Goal: Task Accomplishment & Management: Manage account settings

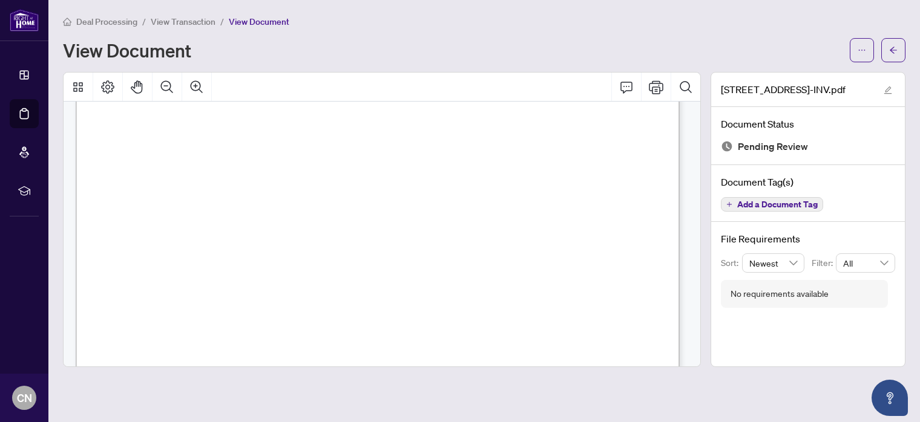
scroll to position [177, 0]
click at [886, 45] on button "button" at bounding box center [893, 50] width 24 height 24
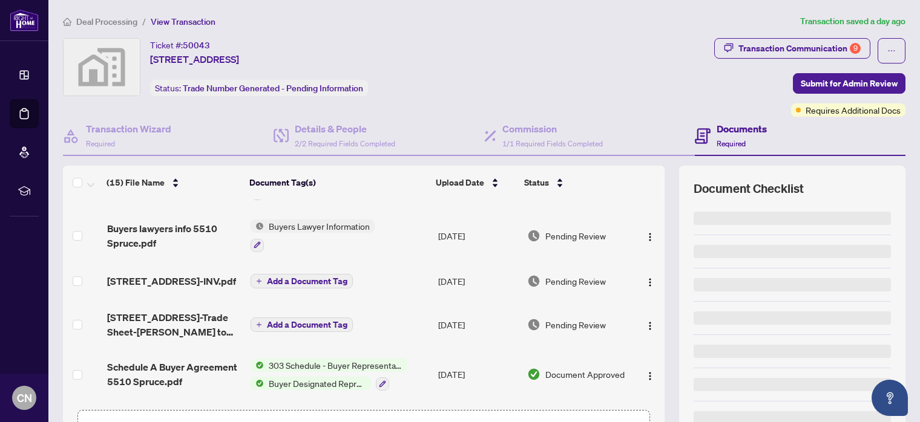
scroll to position [61, 0]
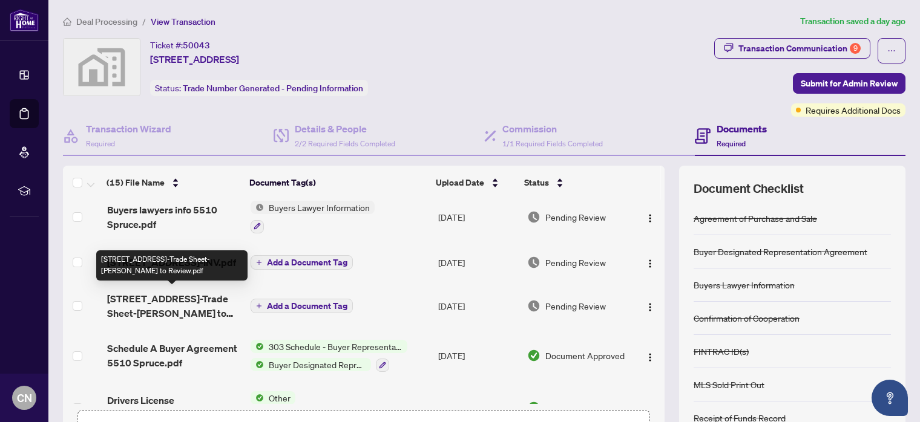
click at [189, 301] on span "[STREET_ADDRESS]-Trade Sheet-[PERSON_NAME] to Review.pdf" at bounding box center [174, 306] width 134 height 29
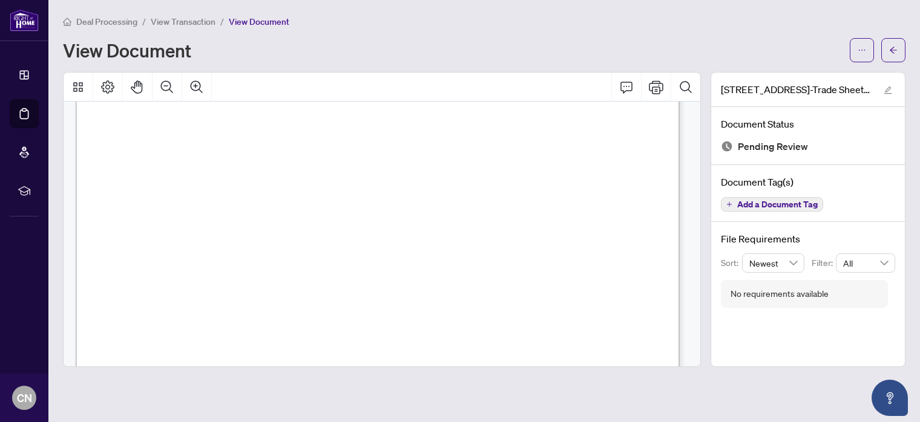
scroll to position [419, 0]
click at [859, 47] on icon "ellipsis" at bounding box center [861, 50] width 8 height 8
click at [796, 41] on div "View Document" at bounding box center [452, 50] width 779 height 19
click at [862, 48] on icon "ellipsis" at bounding box center [861, 50] width 8 height 8
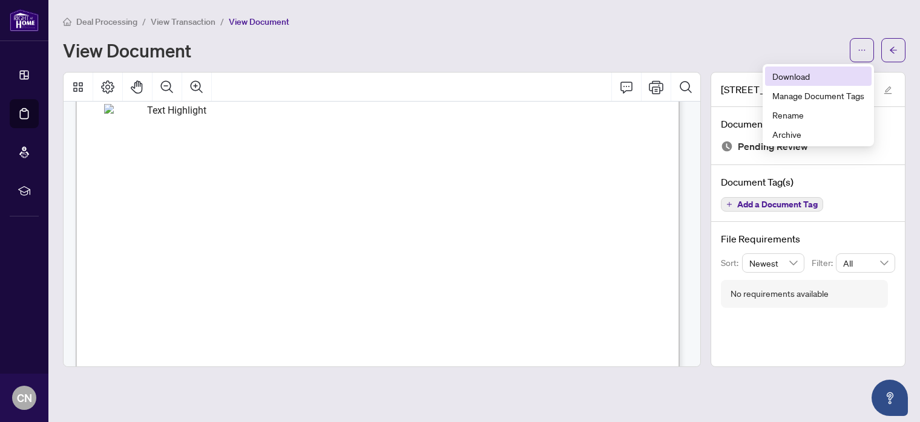
click at [801, 78] on span "Download" at bounding box center [818, 76] width 92 height 13
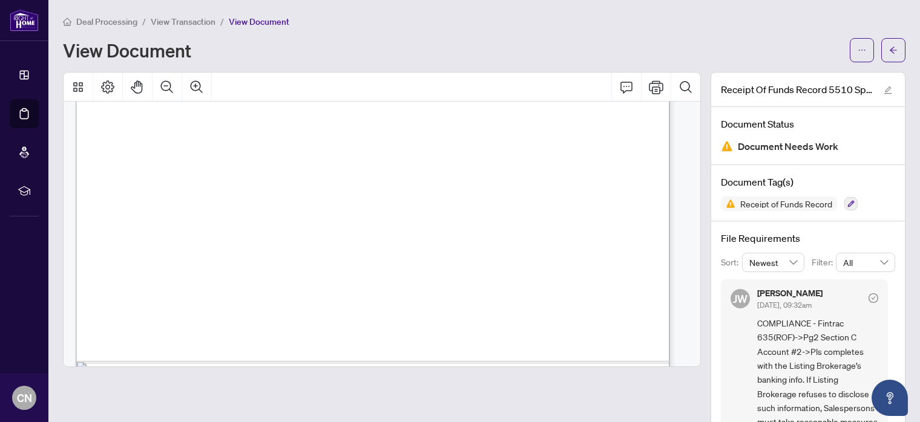
scroll to position [545, 0]
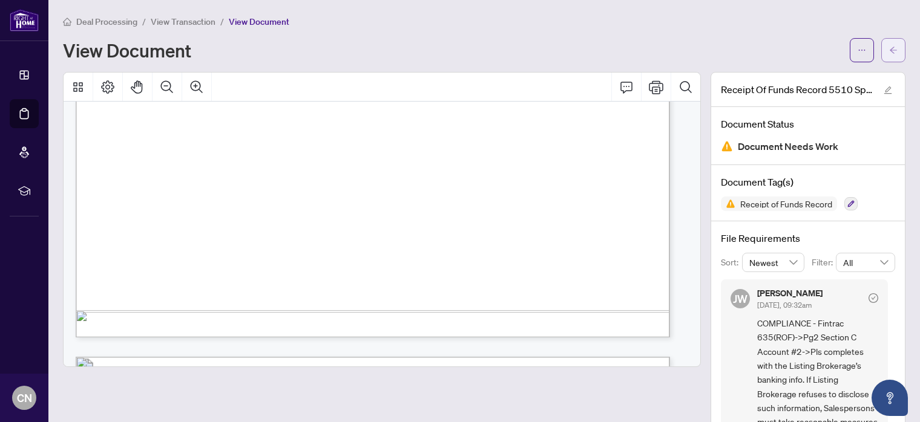
click at [889, 46] on icon "arrow-left" at bounding box center [893, 50] width 8 height 8
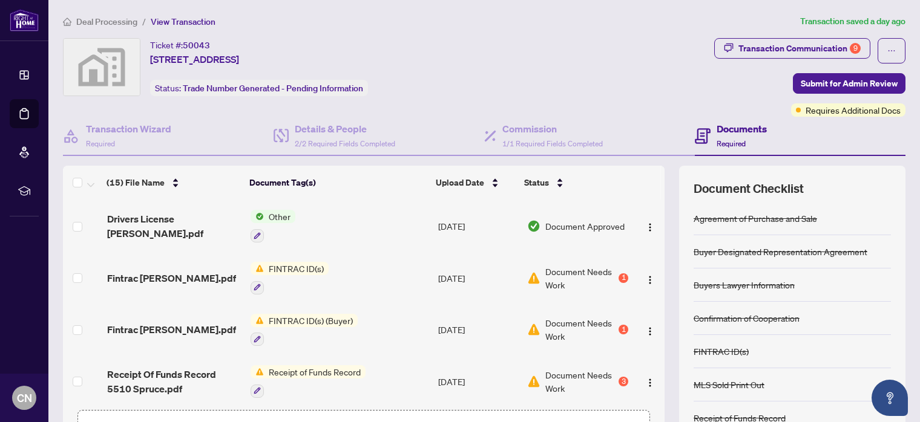
scroll to position [303, 0]
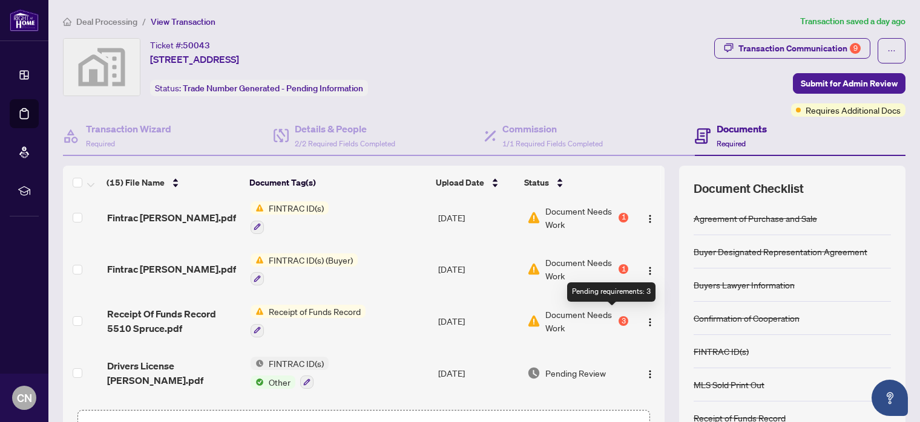
click at [618, 316] on div "3" at bounding box center [623, 321] width 10 height 10
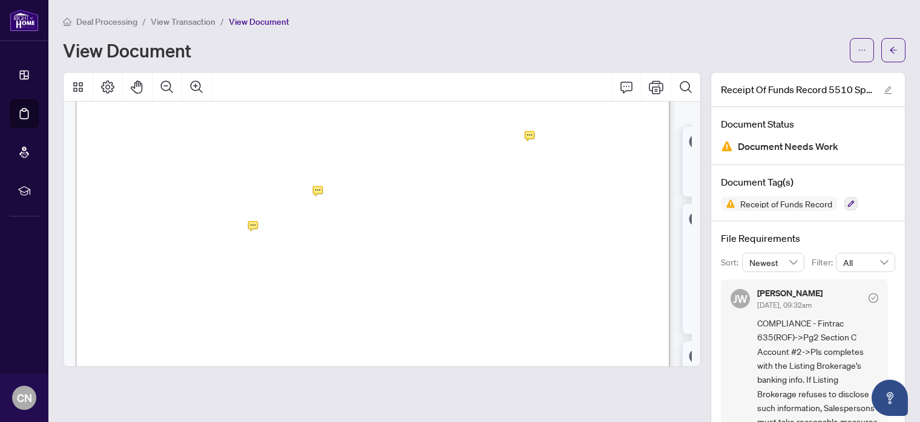
scroll to position [847, 0]
click at [888, 51] on button "button" at bounding box center [893, 50] width 24 height 24
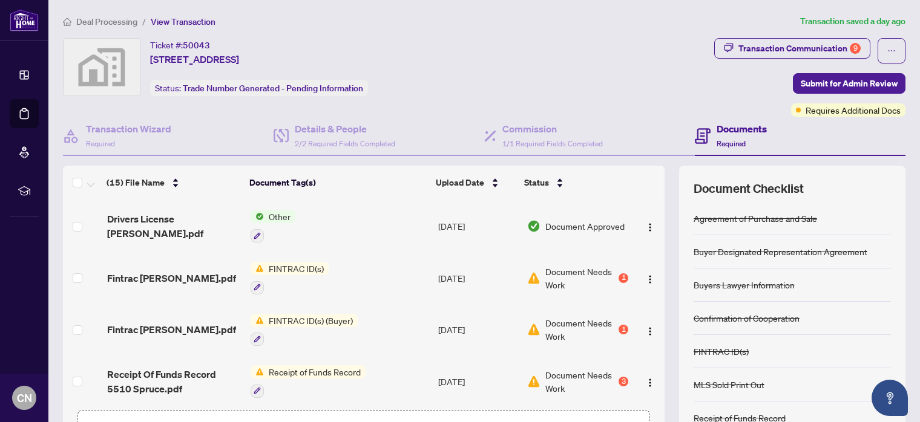
scroll to position [303, 0]
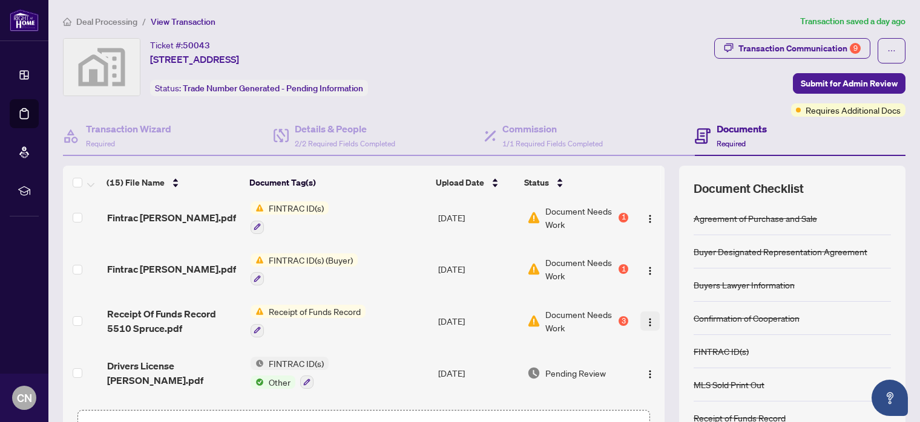
click at [645, 318] on img "button" at bounding box center [650, 323] width 10 height 10
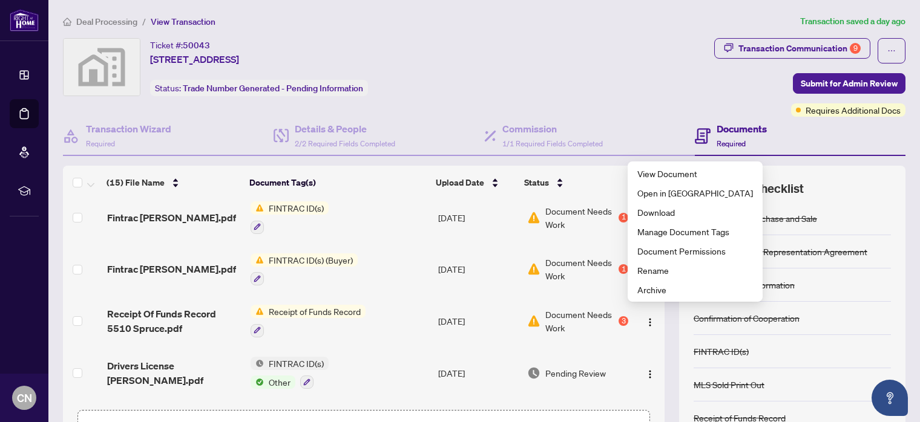
click at [283, 305] on span "Receipt of Funds Record" at bounding box center [315, 311] width 102 height 13
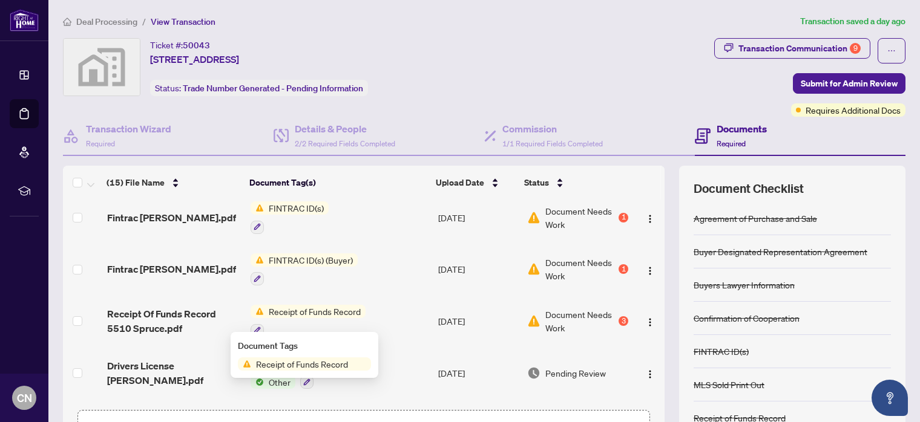
click at [297, 309] on span "Receipt of Funds Record" at bounding box center [315, 311] width 102 height 13
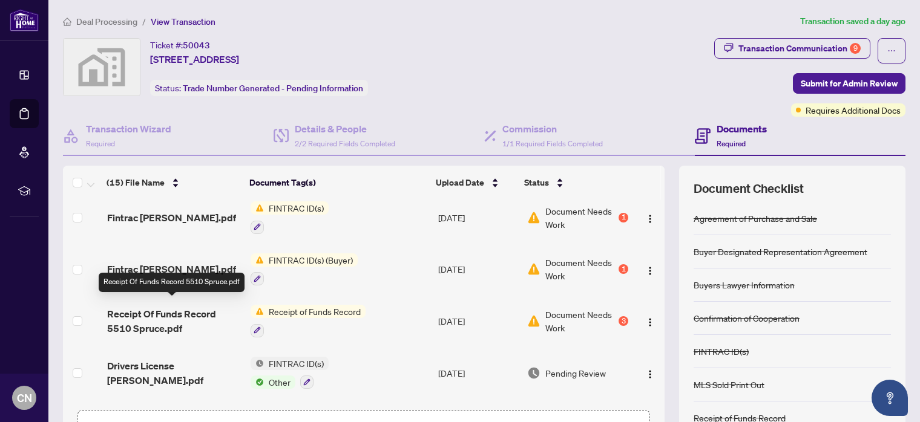
click at [179, 313] on span "Receipt Of Funds Record 5510 Spruce.pdf" at bounding box center [174, 321] width 134 height 29
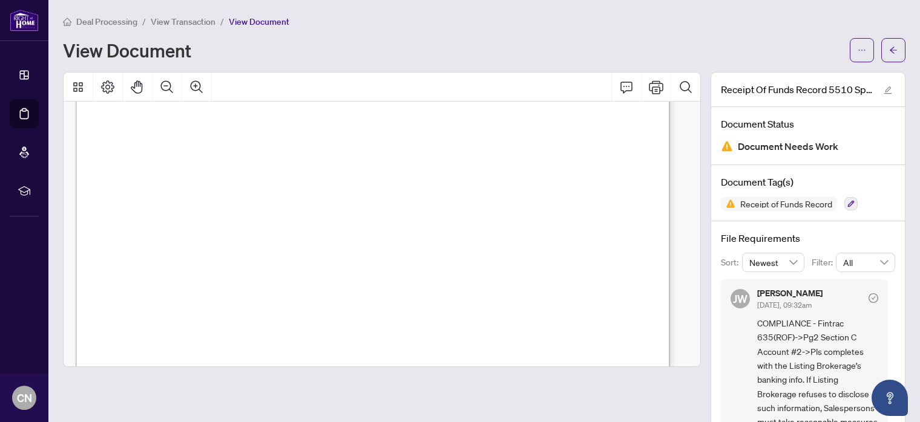
scroll to position [121, 0]
click at [893, 48] on button "button" at bounding box center [893, 50] width 24 height 24
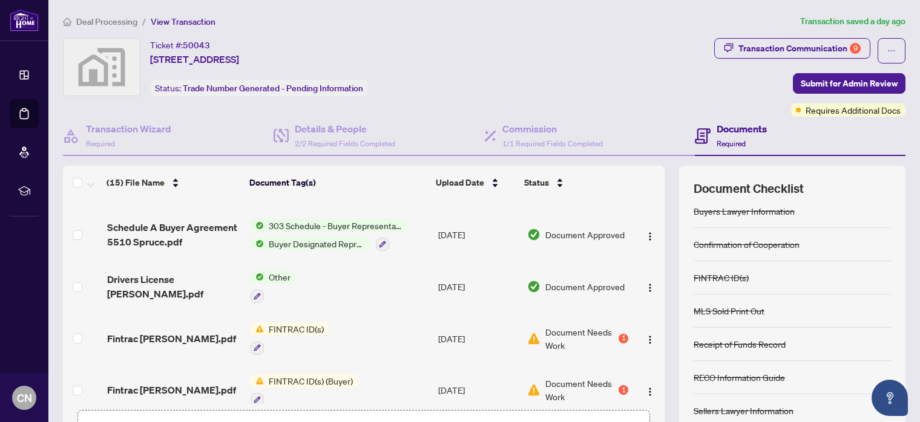
scroll to position [97, 0]
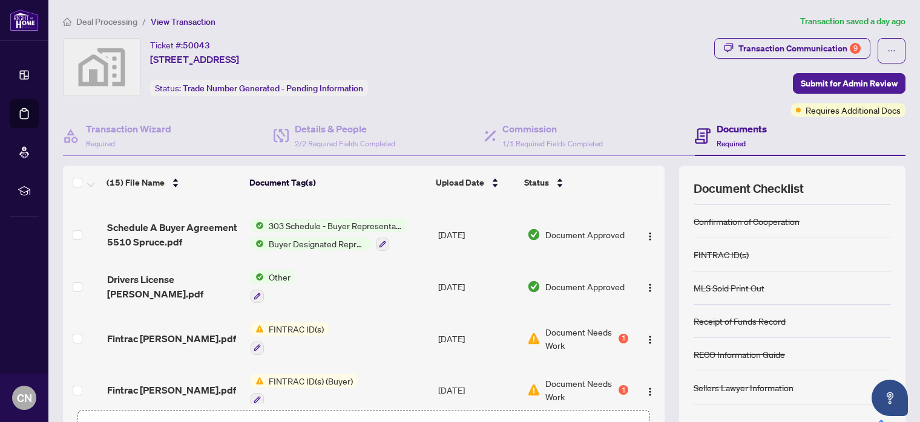
click at [782, 315] on div "Receipt of Funds Record" at bounding box center [791, 321] width 197 height 33
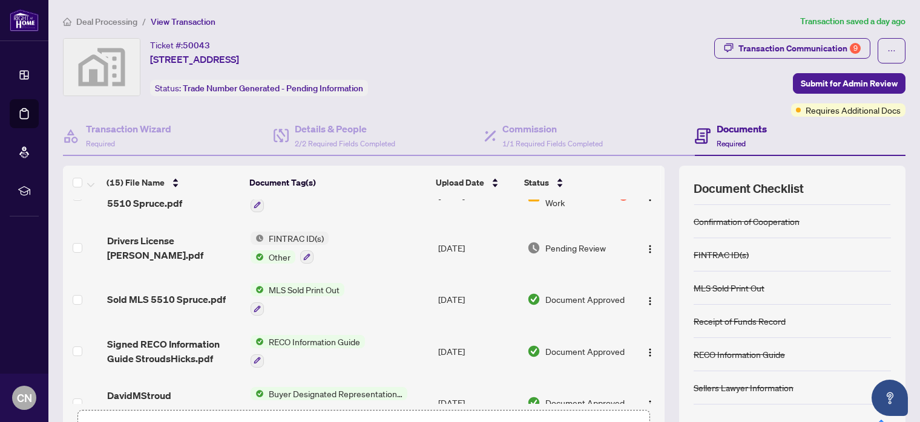
scroll to position [367, 0]
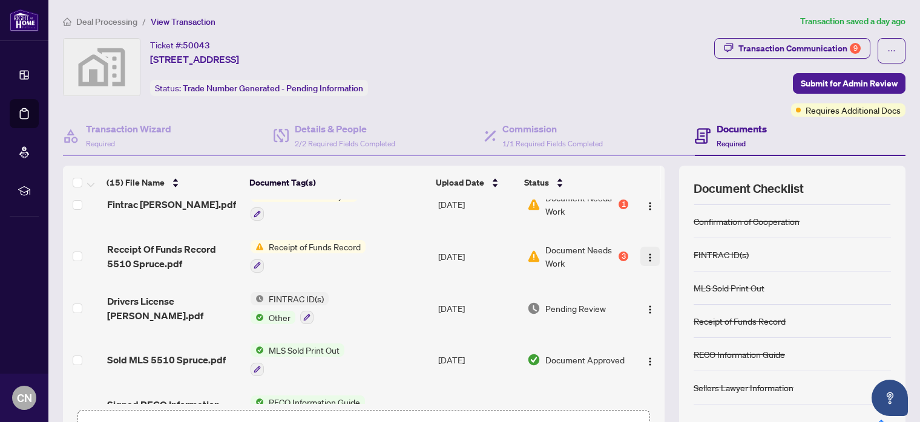
click at [645, 253] on img "button" at bounding box center [650, 258] width 10 height 10
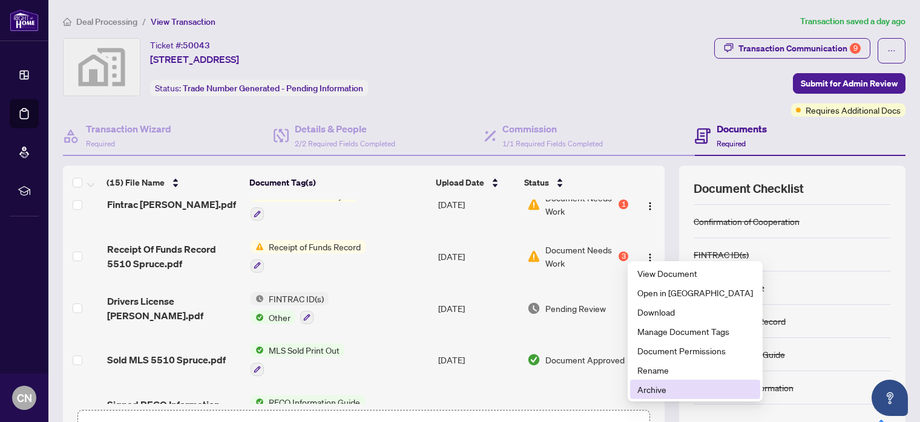
click at [652, 385] on span "Archive" at bounding box center [695, 389] width 116 height 13
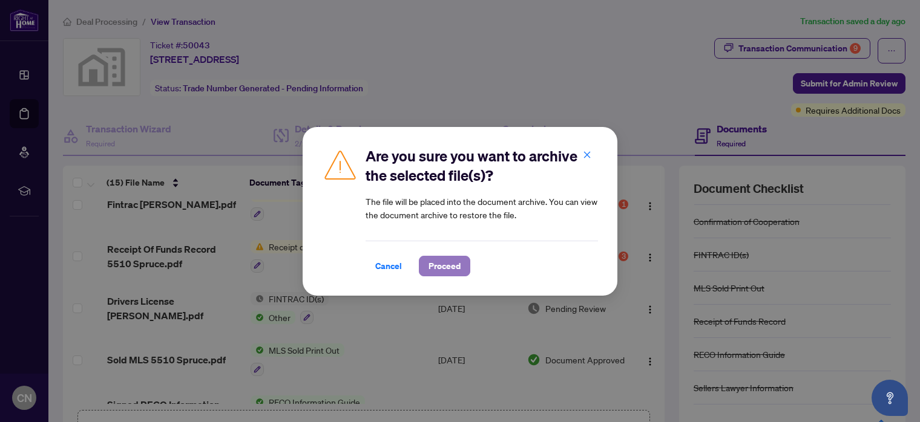
click at [436, 264] on span "Proceed" at bounding box center [444, 266] width 32 height 19
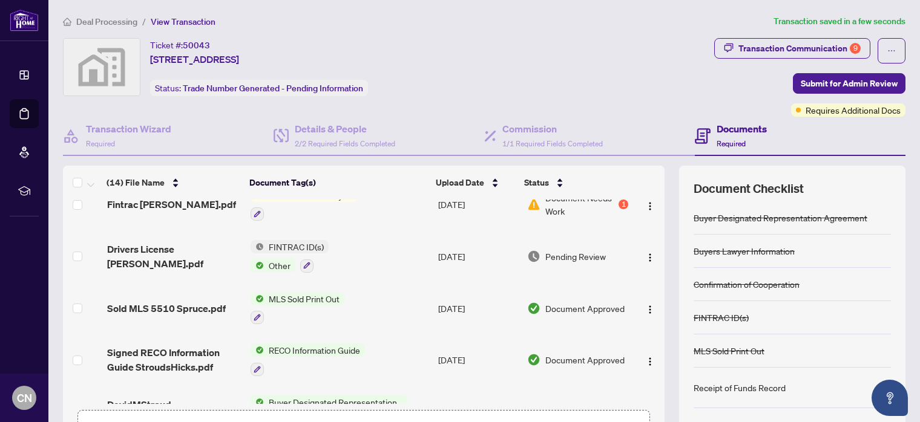
scroll to position [61, 0]
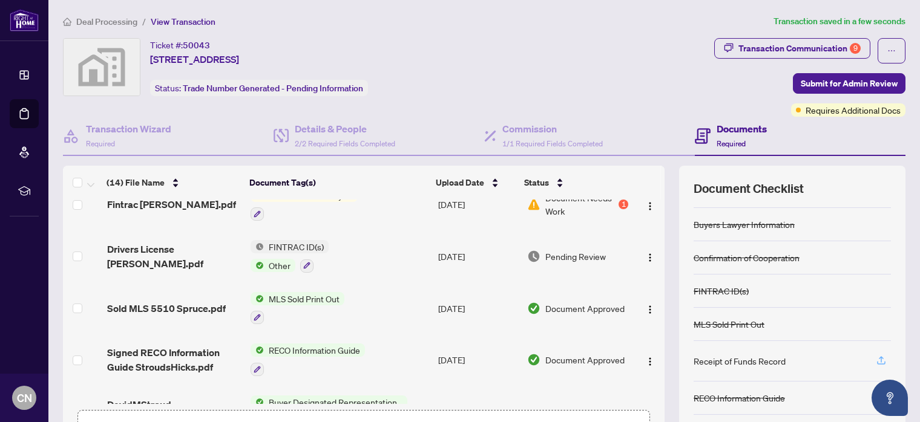
click at [879, 356] on icon "button" at bounding box center [881, 359] width 5 height 6
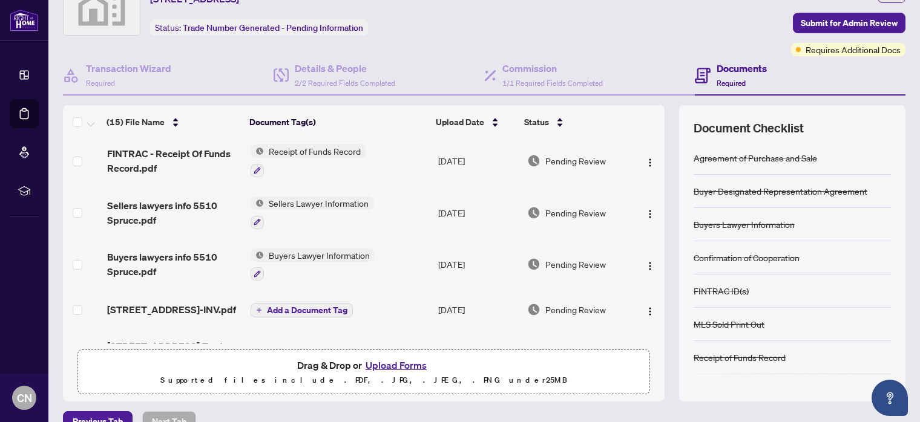
scroll to position [0, 0]
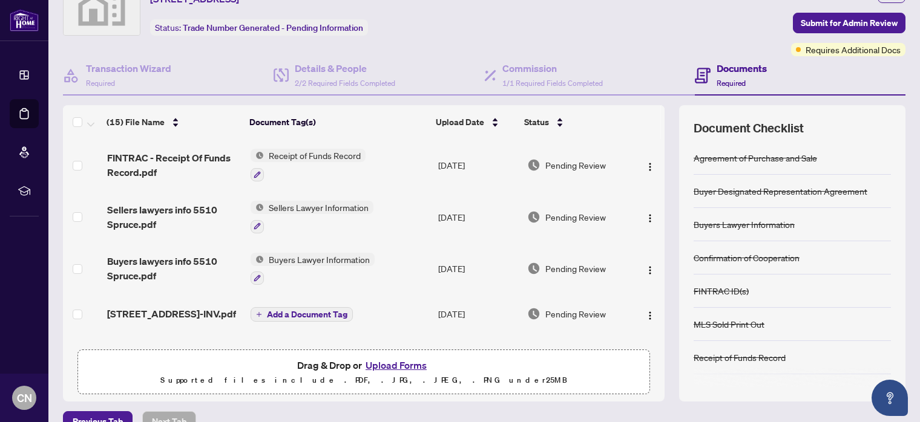
click at [300, 154] on span "Receipt of Funds Record" at bounding box center [315, 155] width 102 height 13
click at [320, 211] on span "Receipt of Funds Record" at bounding box center [302, 212] width 102 height 13
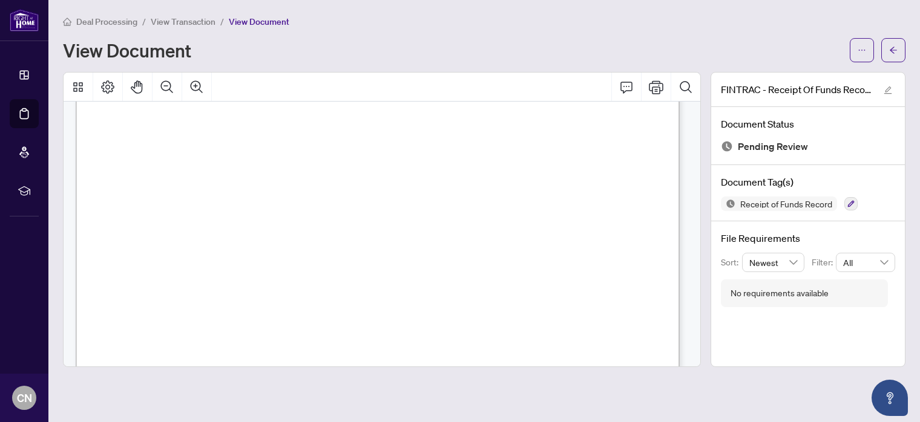
scroll to position [545, 0]
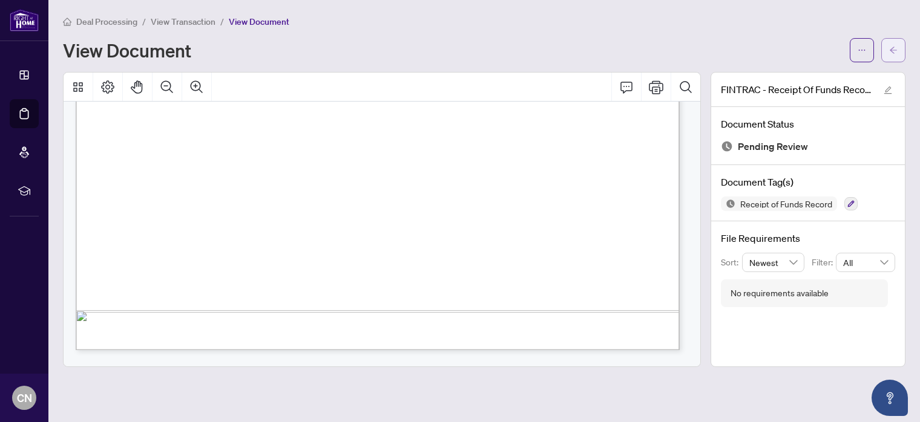
click at [898, 51] on button "button" at bounding box center [893, 50] width 24 height 24
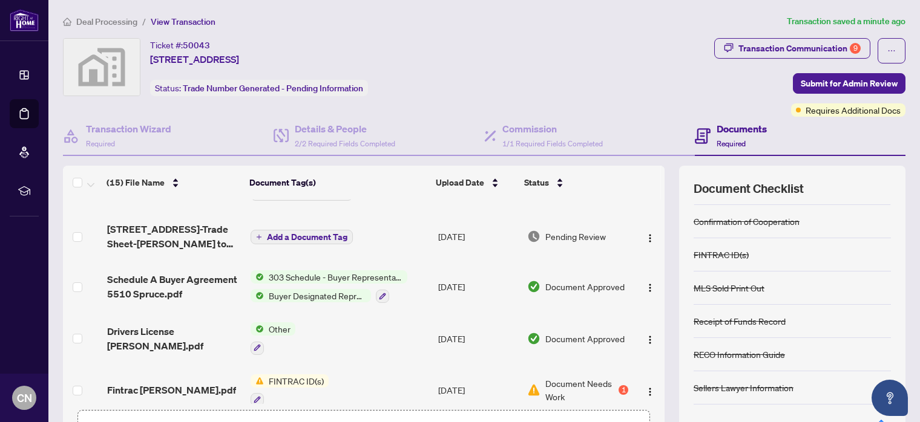
scroll to position [303, 0]
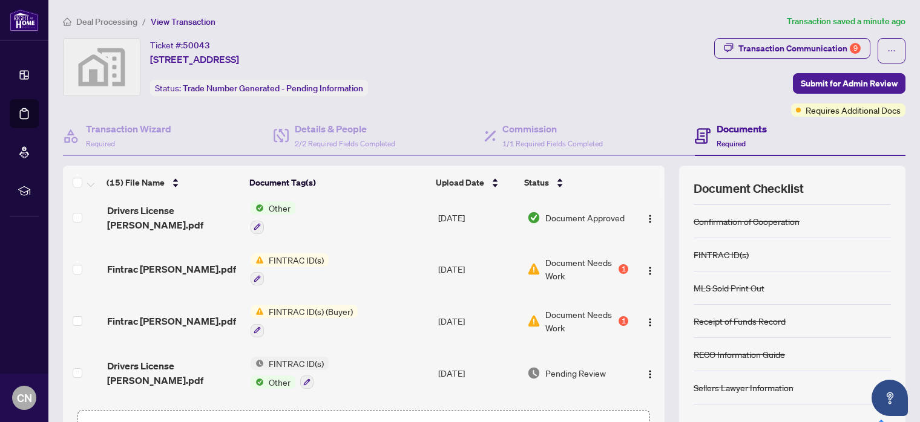
click at [284, 254] on span "FINTRAC ID(s)" at bounding box center [296, 260] width 65 height 13
click at [265, 310] on span "FINTRAC ID(s)" at bounding box center [264, 313] width 65 height 13
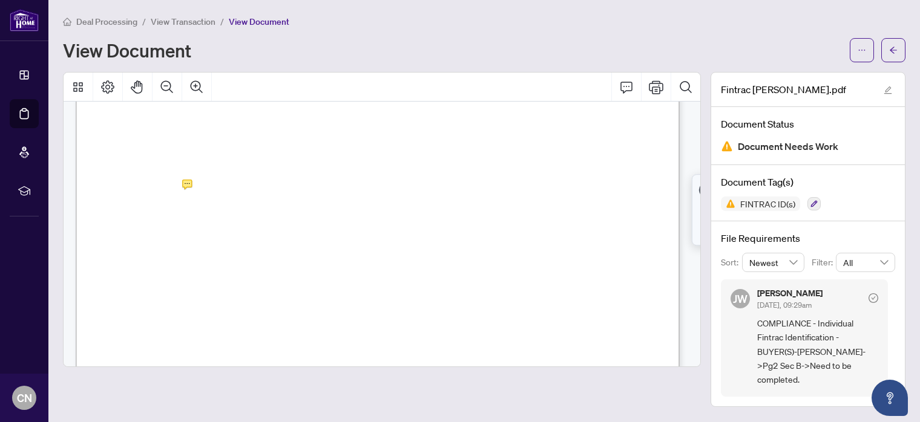
scroll to position [1089, 0]
click at [902, 44] on button "button" at bounding box center [893, 50] width 24 height 24
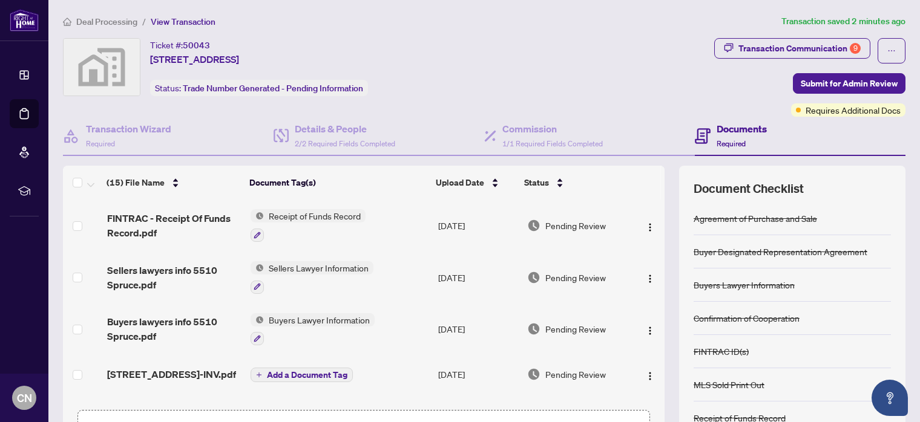
scroll to position [242, 0]
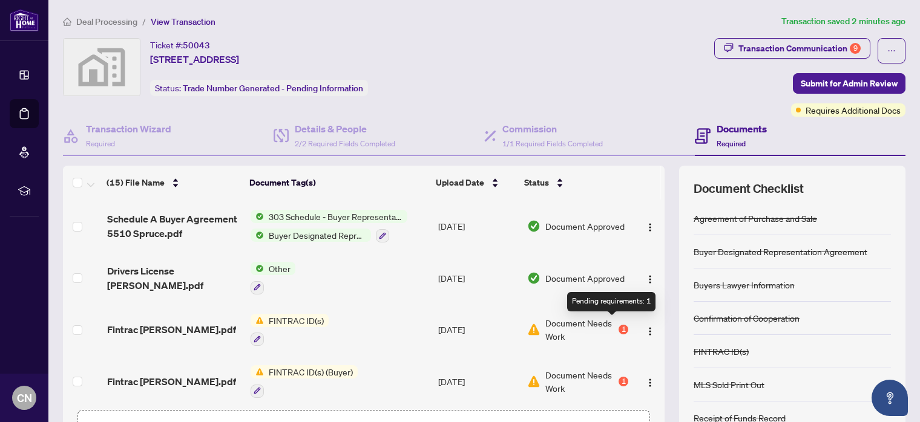
click at [618, 325] on div "1" at bounding box center [623, 330] width 10 height 10
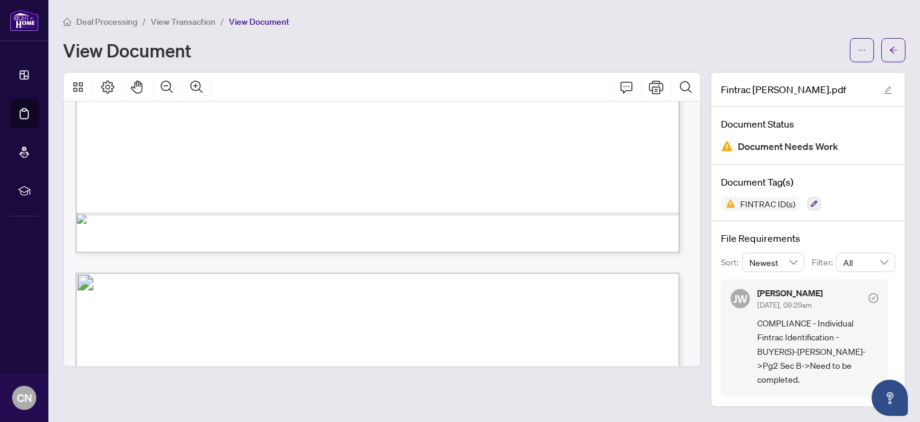
scroll to position [1634, 0]
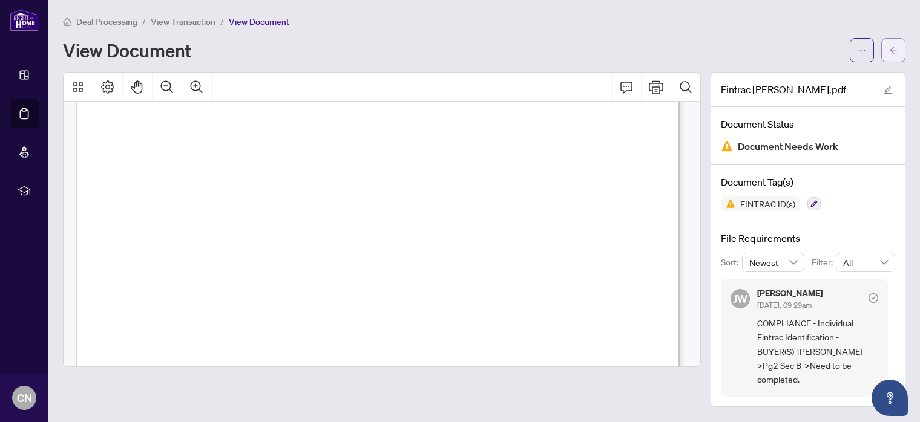
click at [891, 42] on span "button" at bounding box center [893, 50] width 8 height 19
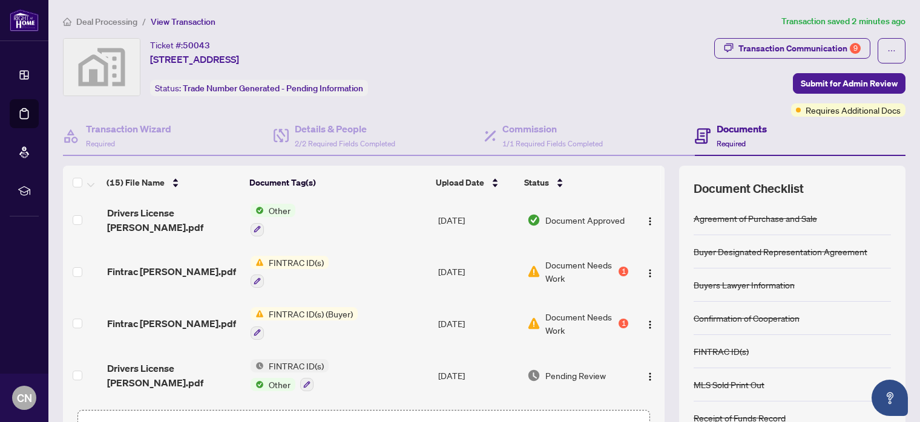
scroll to position [303, 0]
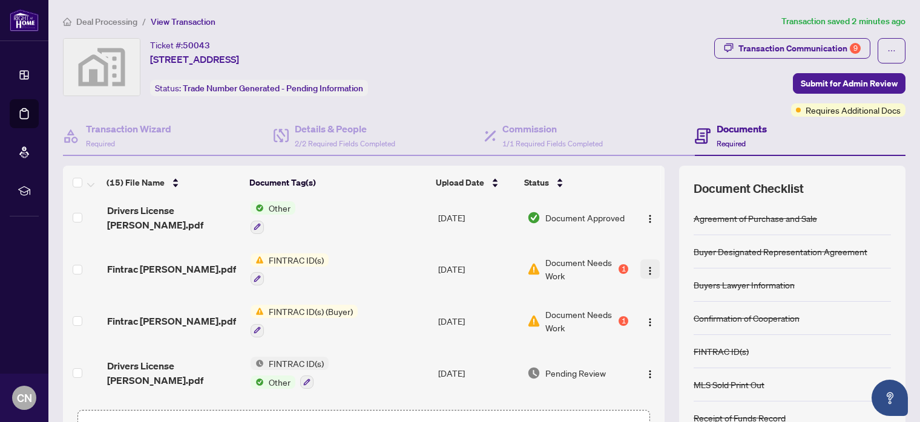
click at [645, 266] on img "button" at bounding box center [650, 271] width 10 height 10
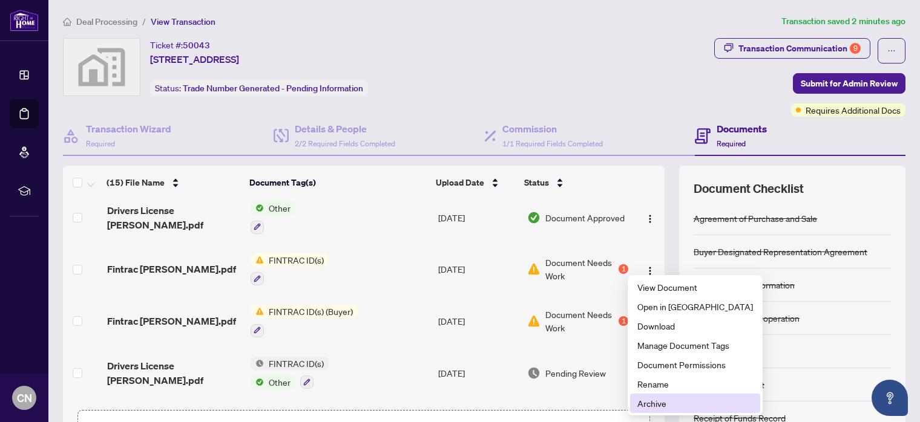
click at [661, 405] on span "Archive" at bounding box center [695, 403] width 116 height 13
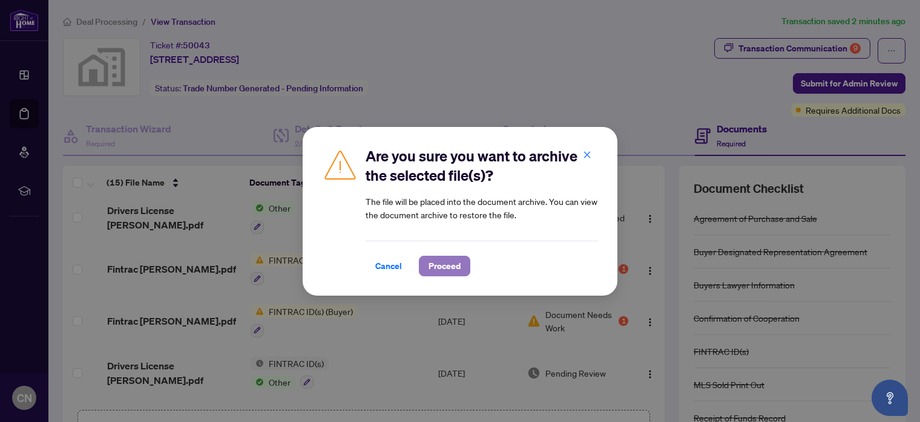
click at [450, 260] on span "Proceed" at bounding box center [444, 266] width 32 height 19
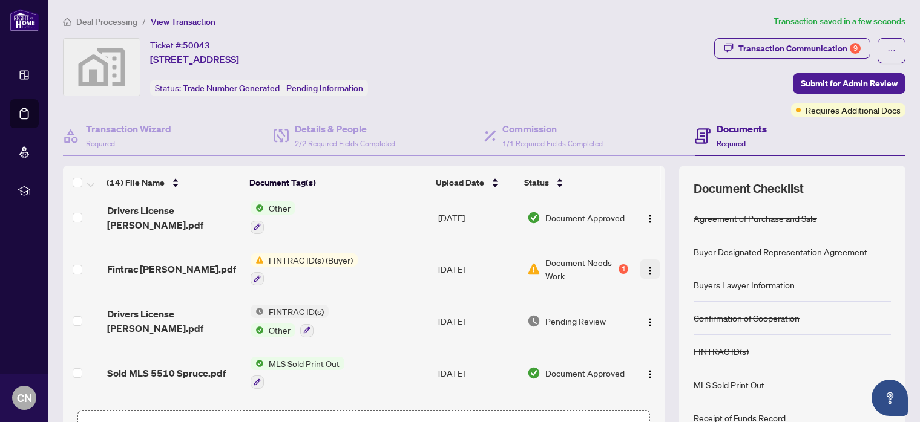
click at [645, 266] on img "button" at bounding box center [650, 271] width 10 height 10
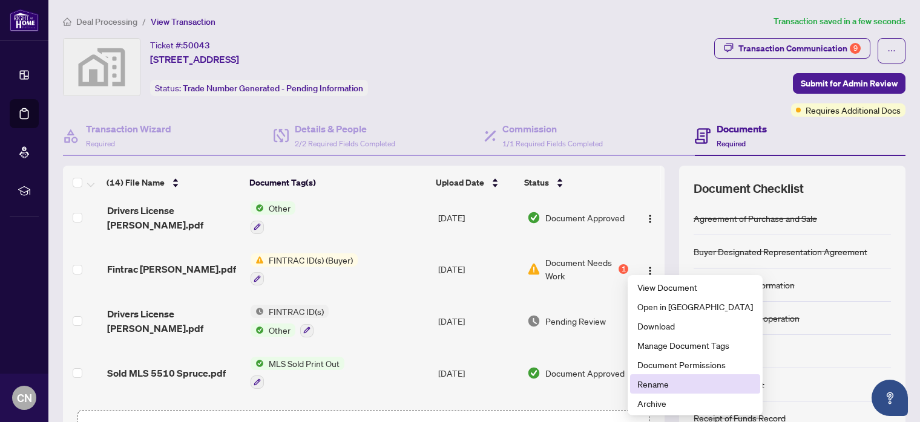
click at [667, 383] on span "Rename" at bounding box center [695, 384] width 116 height 13
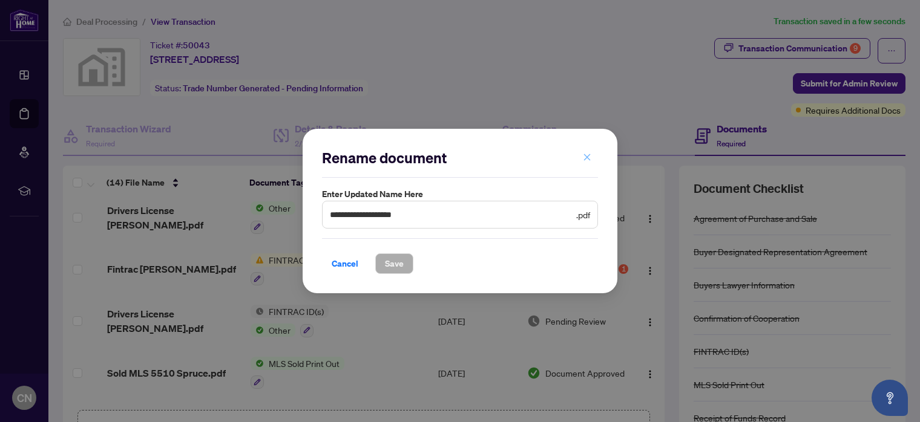
click at [583, 156] on icon "close" at bounding box center [587, 157] width 8 height 8
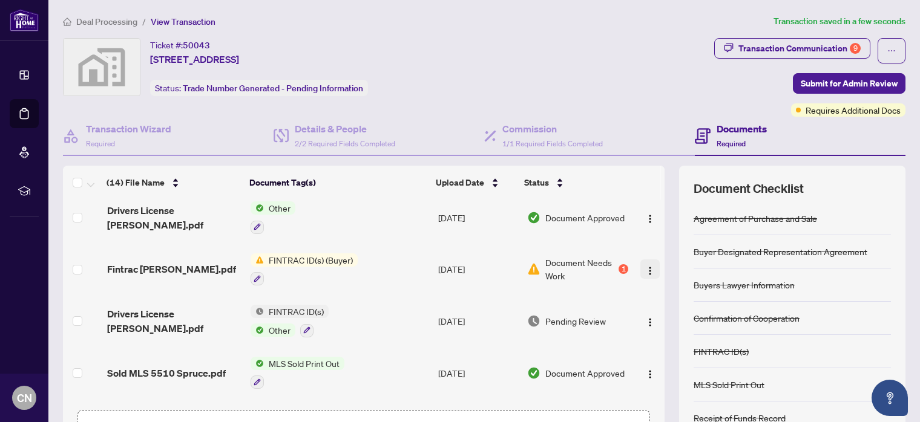
click at [645, 266] on img "button" at bounding box center [650, 271] width 10 height 10
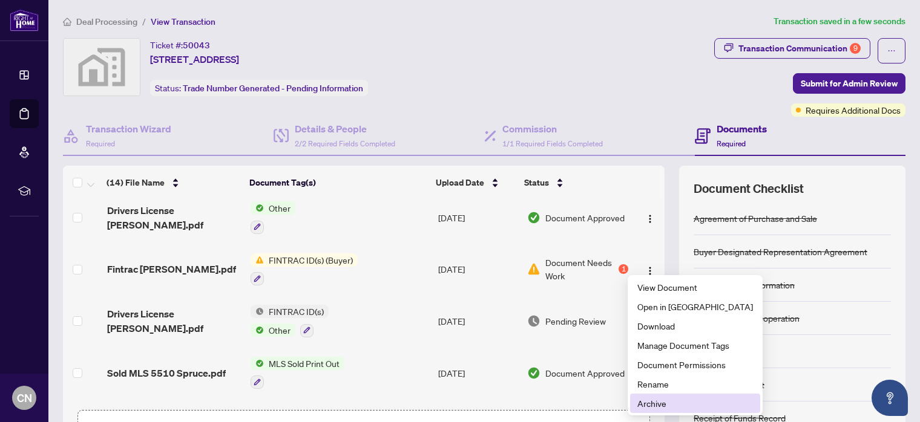
click at [666, 400] on span "Archive" at bounding box center [695, 403] width 116 height 13
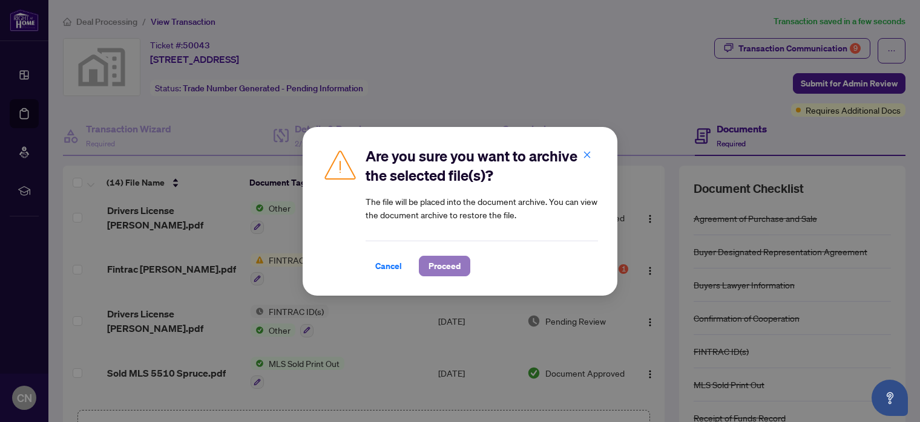
click at [436, 267] on span "Proceed" at bounding box center [444, 266] width 32 height 19
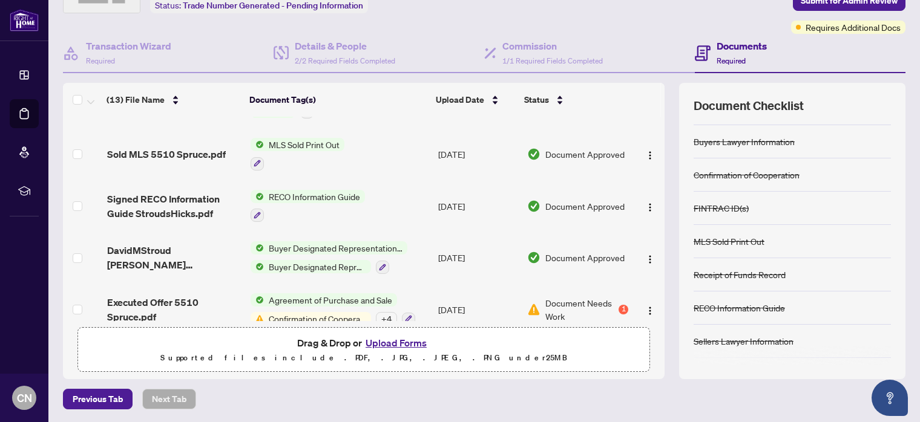
scroll to position [447, 0]
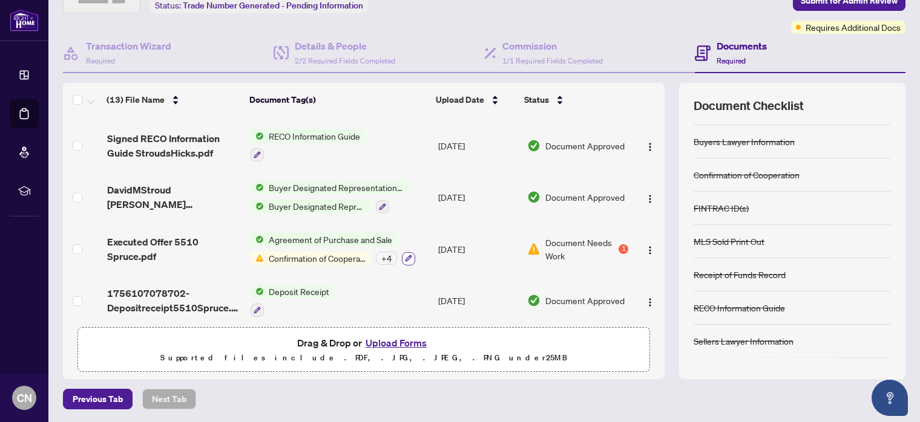
drag, startPoint x: 381, startPoint y: 248, endPoint x: 402, endPoint y: 246, distance: 20.7
click at [381, 252] on div "+ 4" at bounding box center [386, 258] width 21 height 13
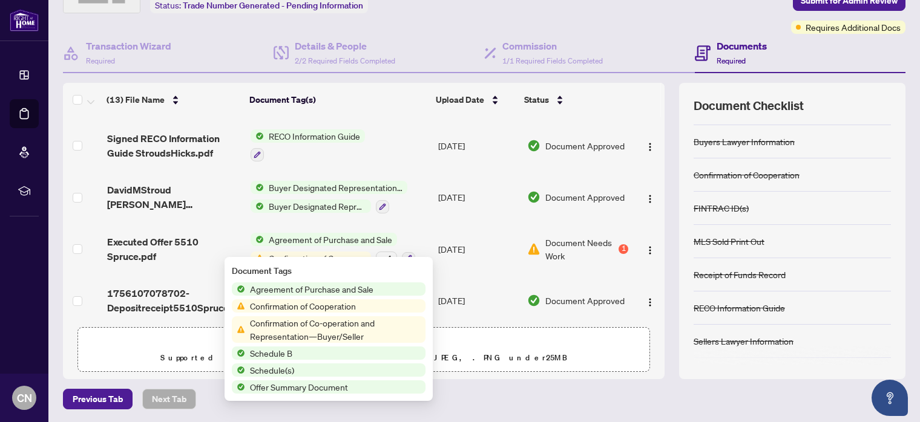
click at [341, 252] on span "Confirmation of Cooperation" at bounding box center [317, 258] width 107 height 13
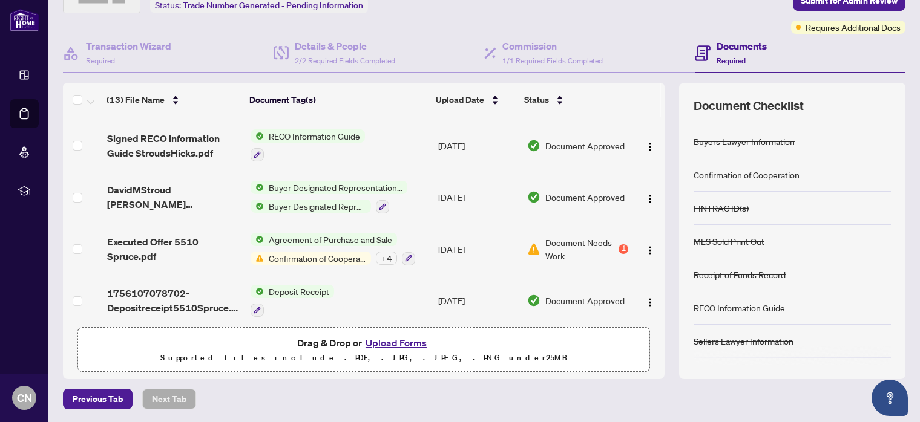
click at [395, 342] on button "Upload Forms" at bounding box center [396, 343] width 68 height 16
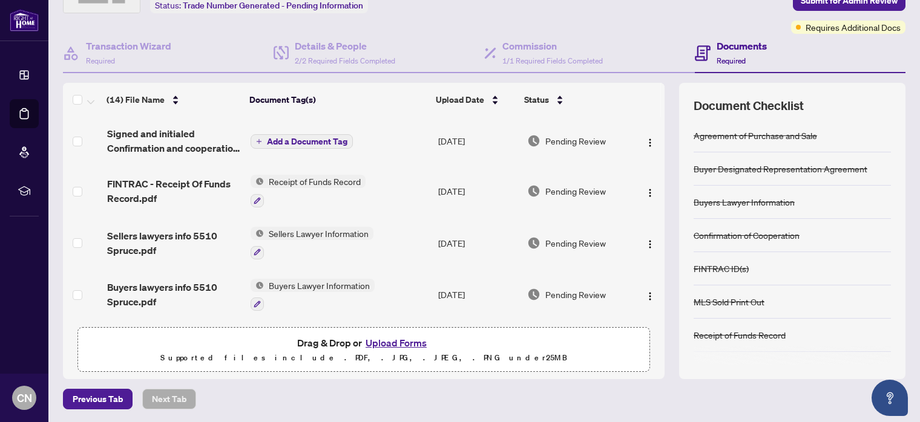
scroll to position [22, 0]
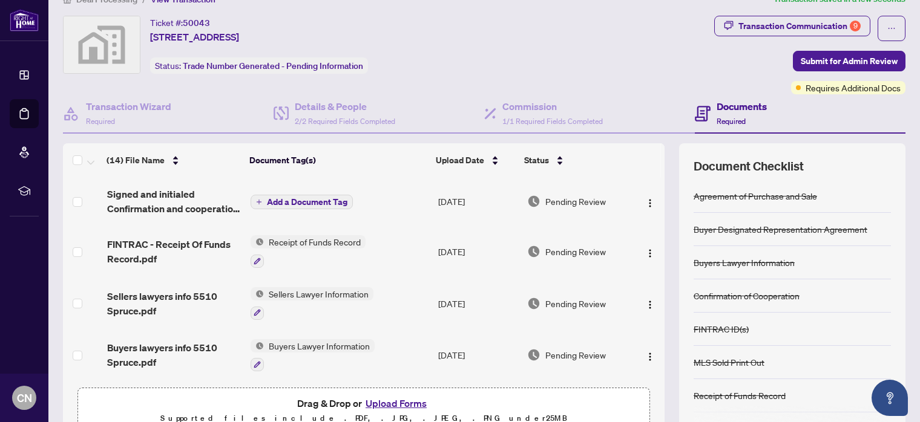
click at [299, 198] on span "Add a Document Tag" at bounding box center [307, 202] width 80 height 8
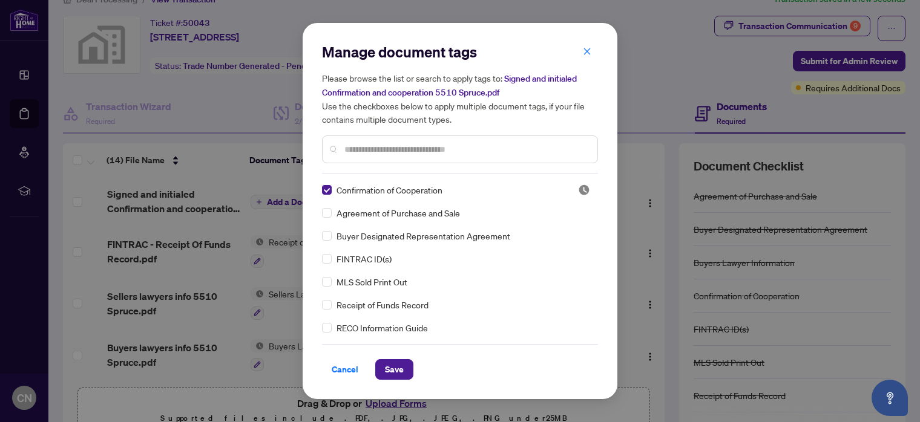
click at [468, 186] on div "Confirmation of Cooperation" at bounding box center [442, 189] width 241 height 13
drag, startPoint x: 392, startPoint y: 369, endPoint x: 450, endPoint y: 347, distance: 61.5
click at [392, 369] on span "Save" at bounding box center [394, 369] width 19 height 19
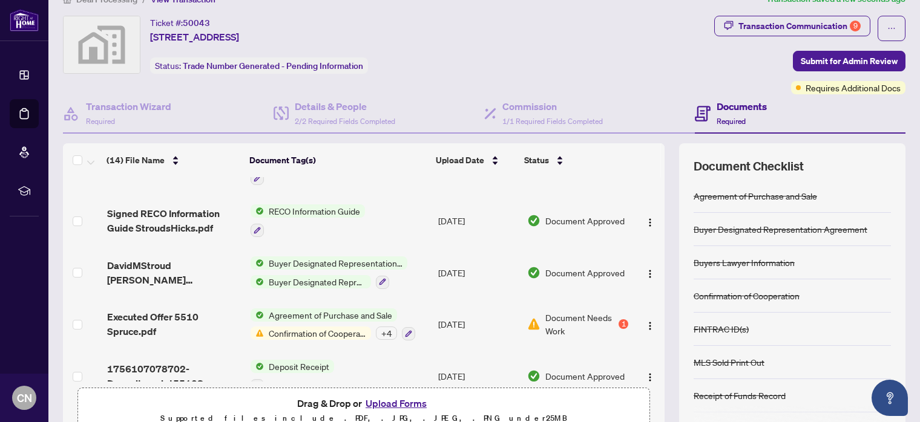
scroll to position [498, 0]
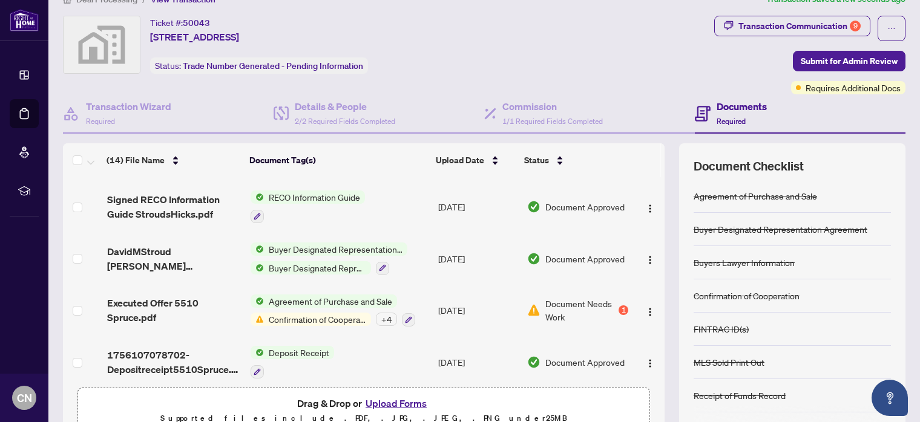
click at [393, 397] on button "Upload Forms" at bounding box center [396, 404] width 68 height 16
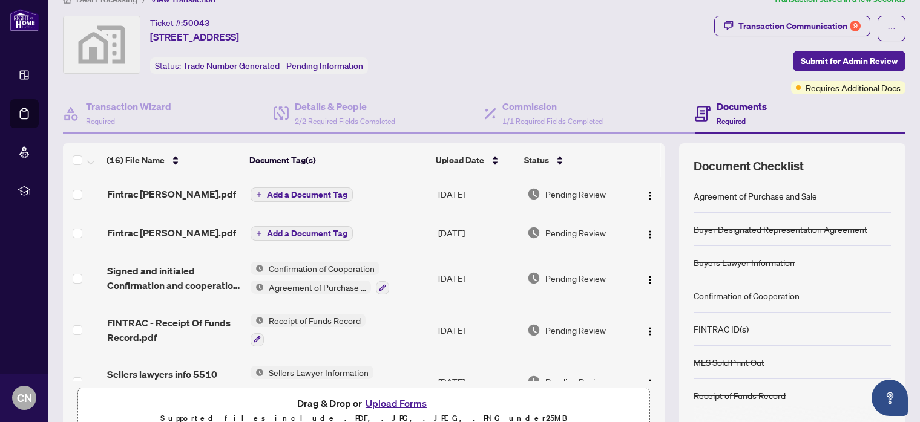
scroll to position [0, 0]
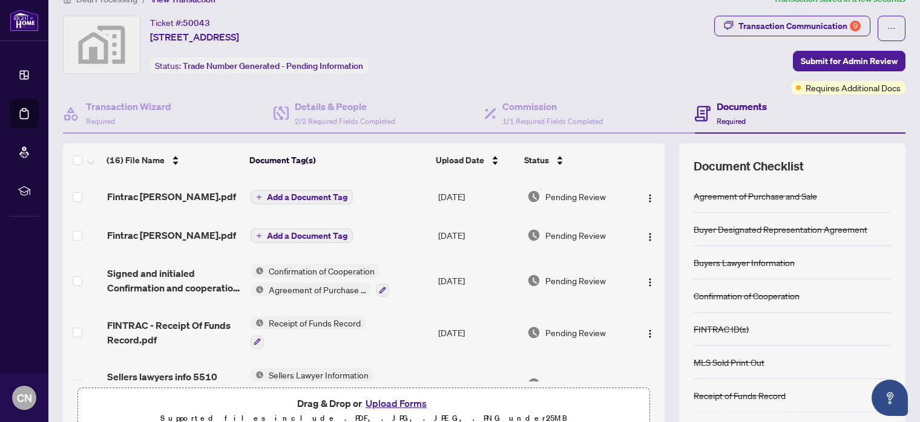
click at [293, 193] on span "Add a Document Tag" at bounding box center [307, 197] width 80 height 8
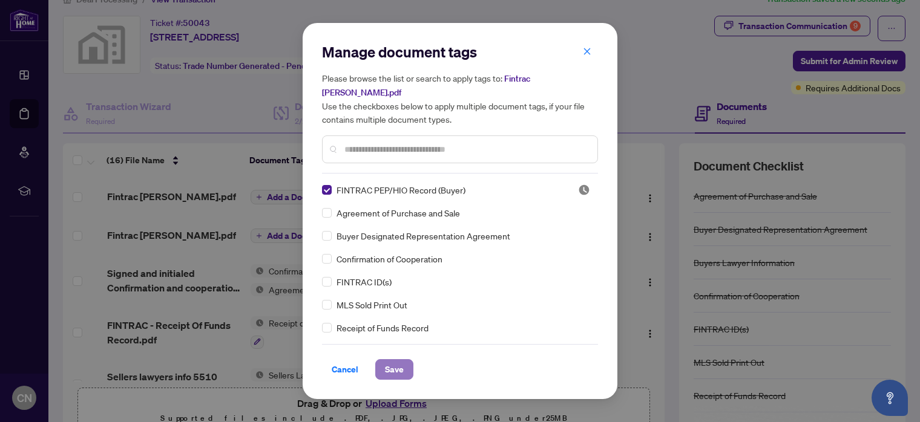
drag, startPoint x: 392, startPoint y: 358, endPoint x: 397, endPoint y: 352, distance: 7.7
click at [392, 360] on span "Save" at bounding box center [394, 369] width 19 height 19
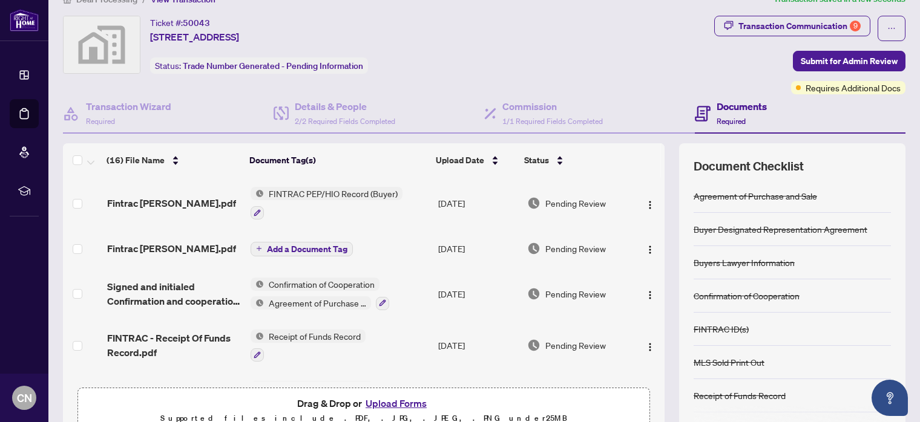
click at [283, 245] on span "Add a Document Tag" at bounding box center [307, 249] width 80 height 8
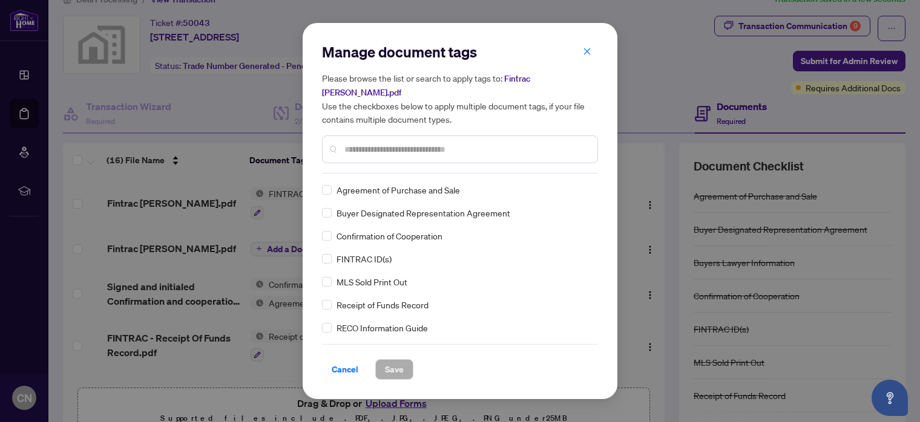
click at [356, 143] on input "text" at bounding box center [465, 149] width 243 height 13
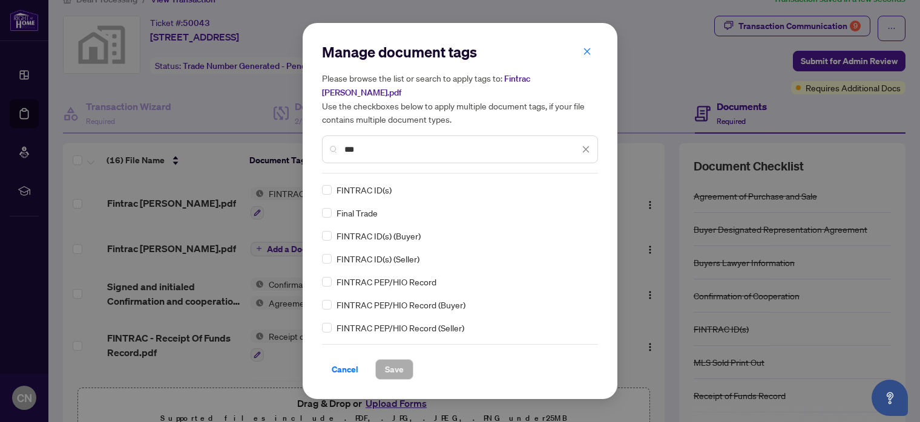
type input "***"
click at [411, 298] on span "FINTRAC PEP/HIO Record (Buyer)" at bounding box center [400, 304] width 129 height 13
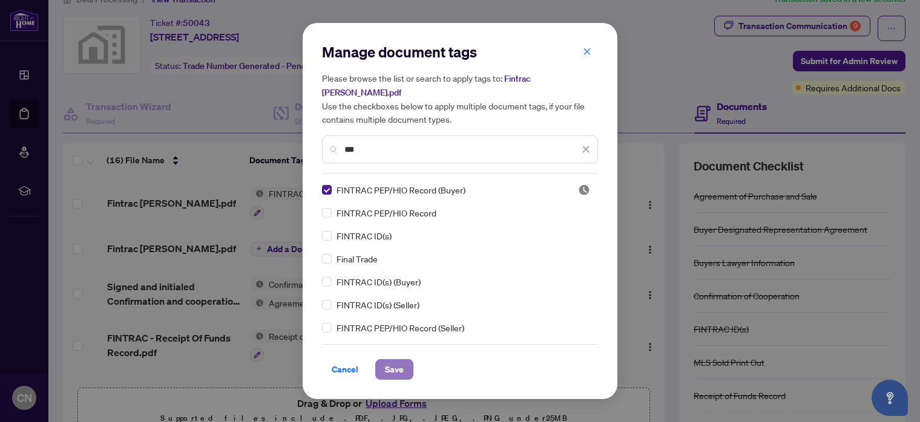
click at [393, 360] on span "Save" at bounding box center [394, 369] width 19 height 19
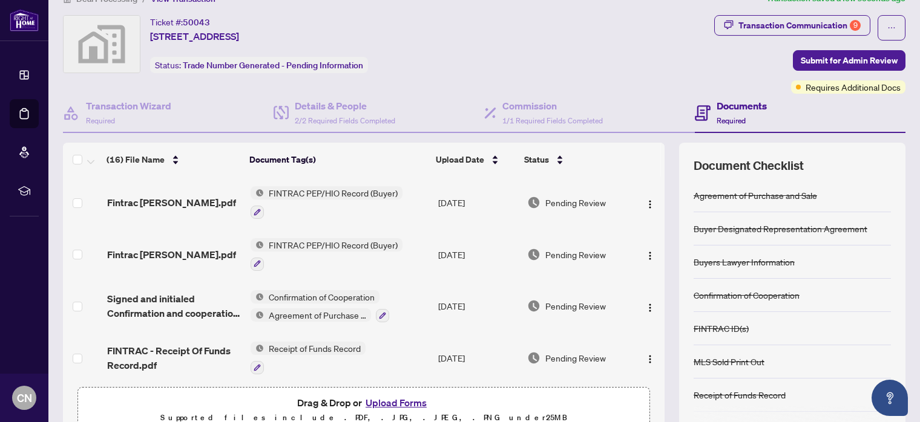
scroll to position [22, 0]
click at [344, 188] on span "FINTRAC PEP/HIO Record (Buyer)" at bounding box center [333, 193] width 139 height 13
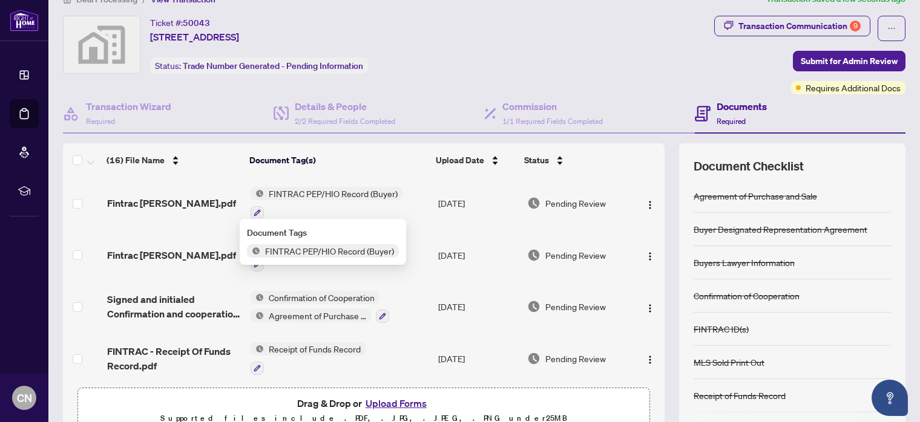
click at [333, 249] on span "FINTRAC PEP/HIO Record (Buyer)" at bounding box center [329, 250] width 139 height 13
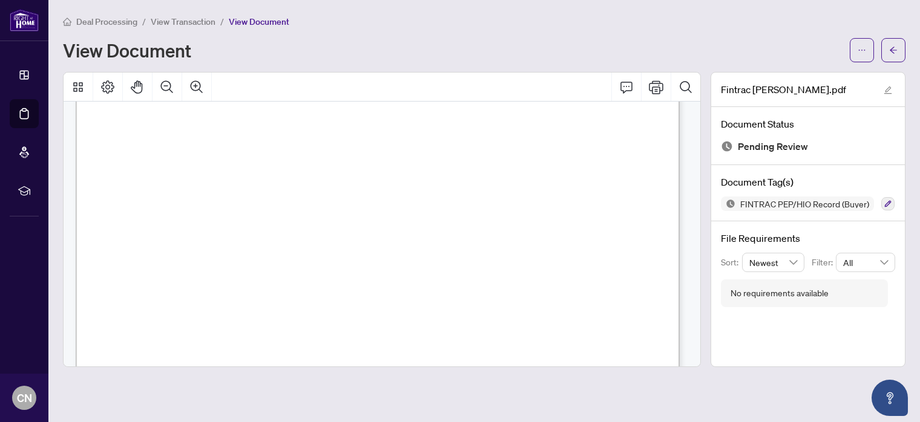
scroll to position [1029, 0]
click at [898, 50] on button "button" at bounding box center [893, 50] width 24 height 24
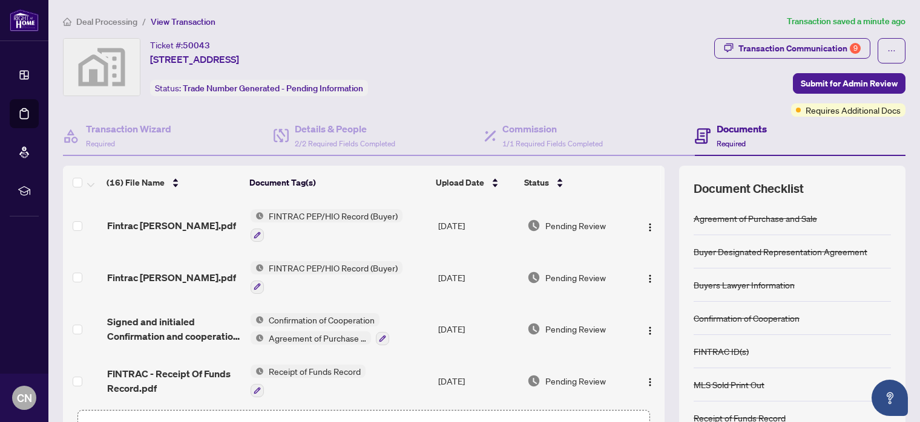
click at [304, 264] on span "FINTRAC PEP/HIO Record (Buyer)" at bounding box center [333, 267] width 139 height 13
click at [323, 322] on span "FINTRAC PEP/HIO Record (Buyer)" at bounding box center [329, 324] width 139 height 13
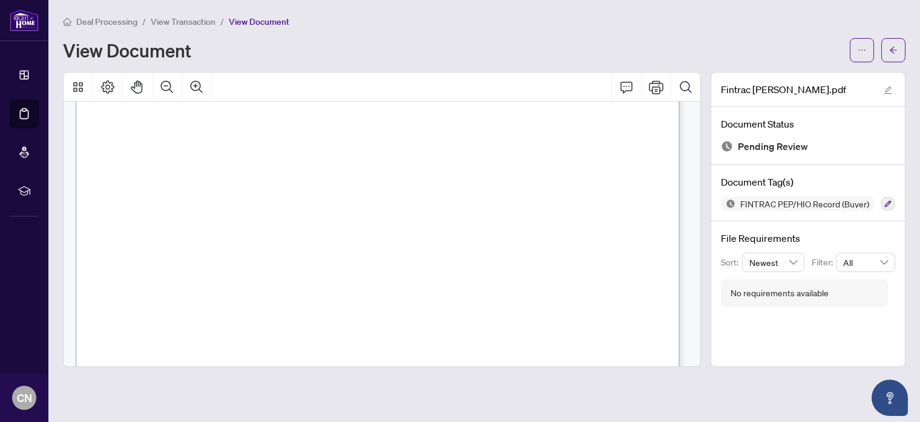
scroll to position [1029, 0]
click at [890, 51] on icon "arrow-left" at bounding box center [893, 50] width 8 height 8
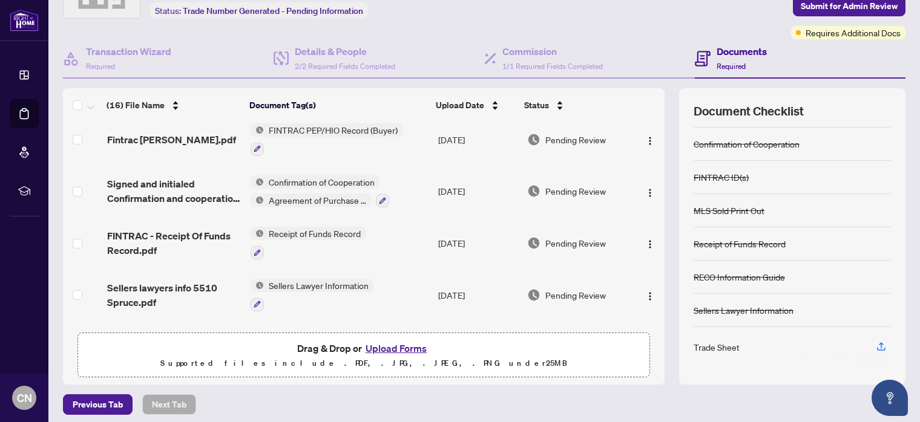
scroll to position [83, 0]
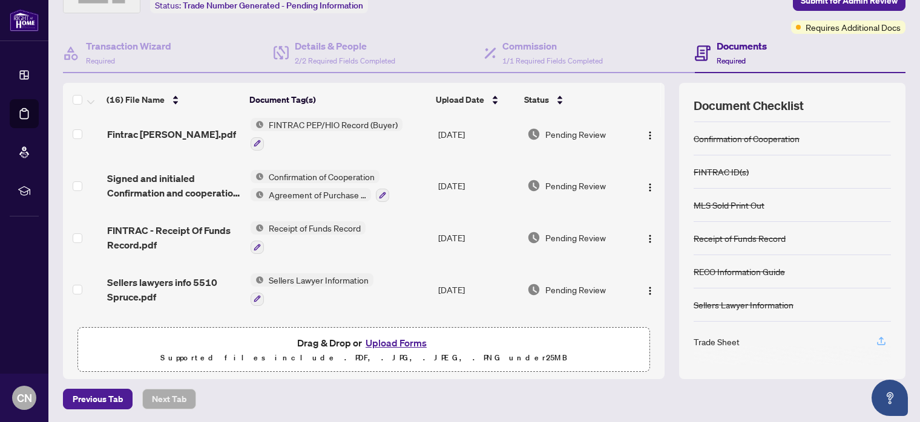
click at [876, 336] on icon "button" at bounding box center [881, 341] width 11 height 11
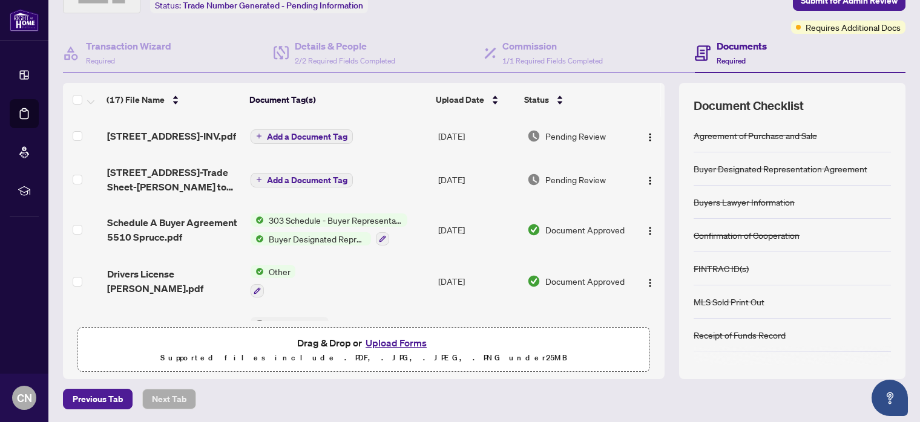
scroll to position [303, 0]
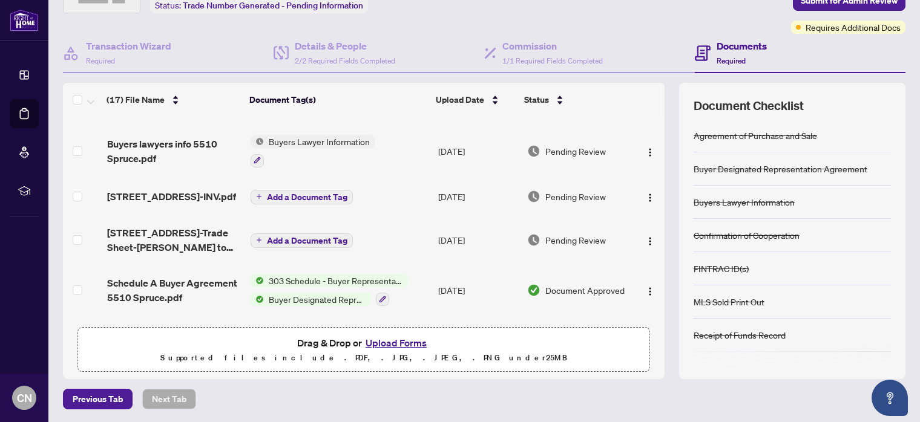
click at [281, 193] on span "Add a Document Tag" at bounding box center [307, 197] width 80 height 8
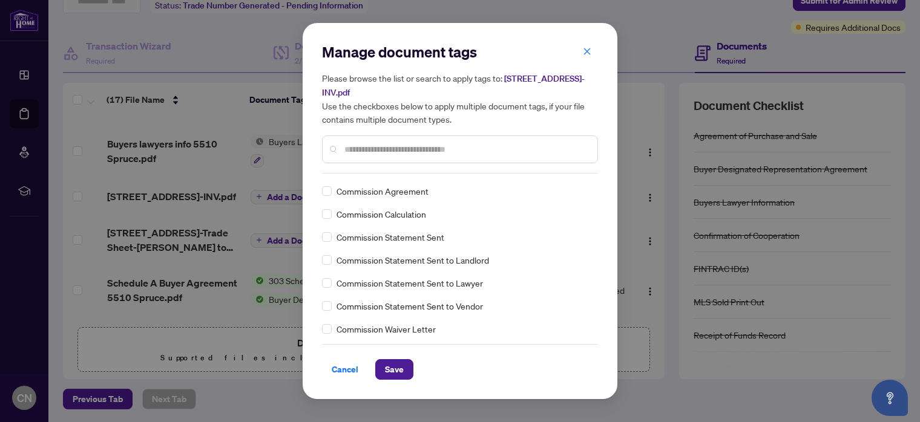
scroll to position [0, 0]
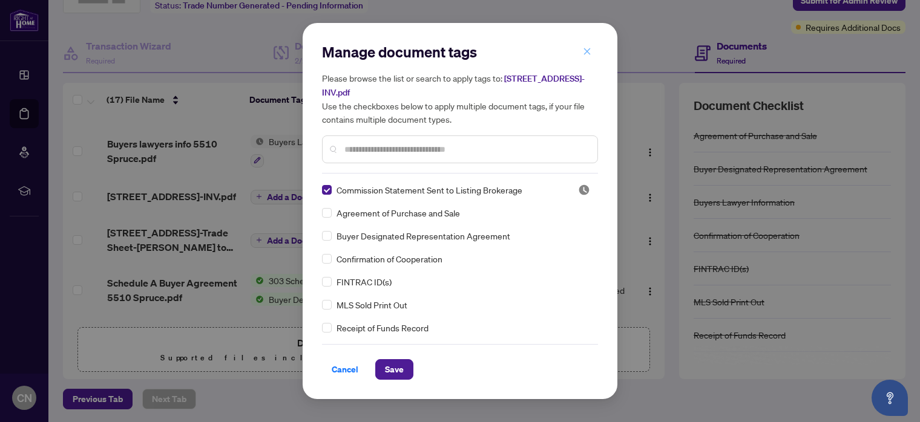
click at [586, 54] on icon "close" at bounding box center [587, 51] width 8 height 8
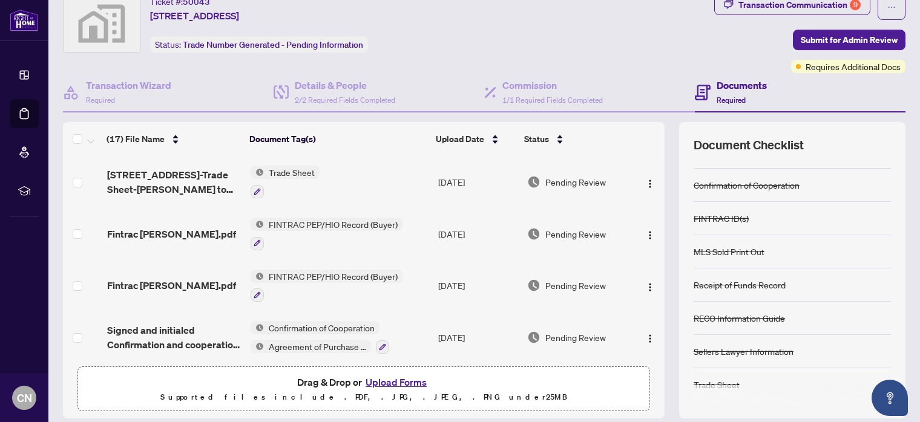
scroll to position [22, 0]
